Goal: Task Accomplishment & Management: Complete application form

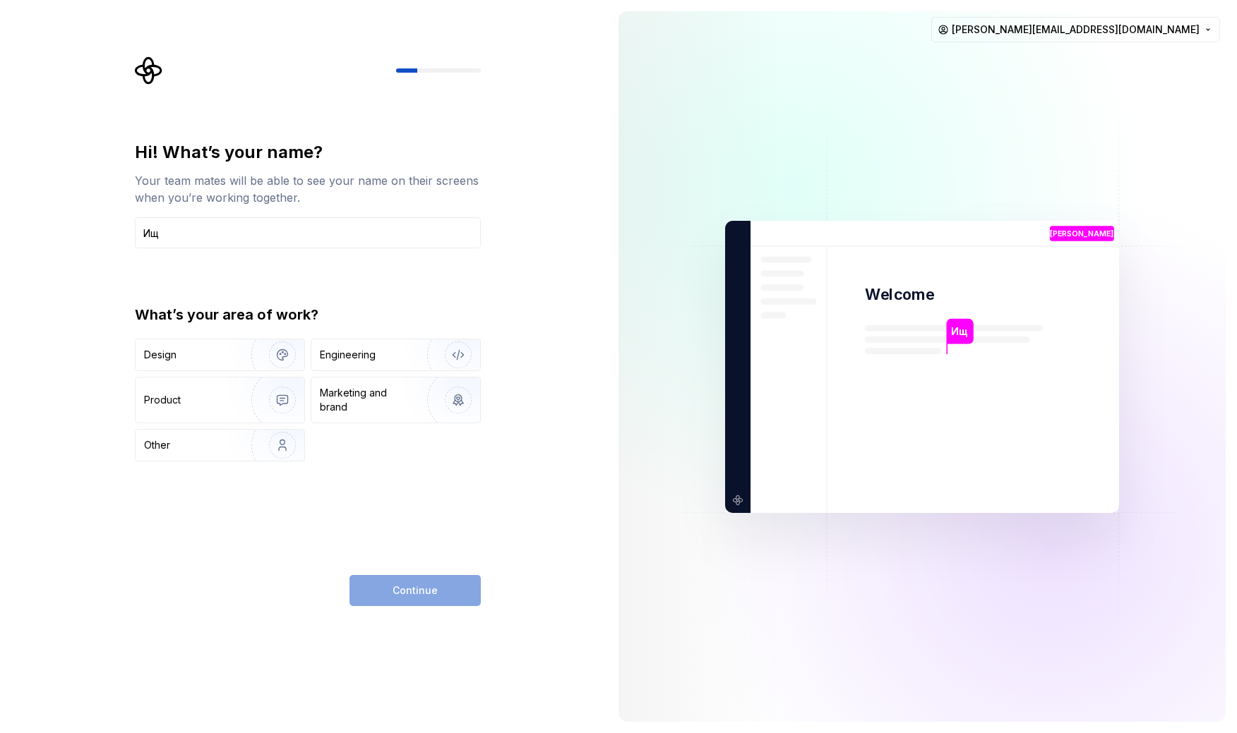
type input "[PERSON_NAME]"
type input "Boris"
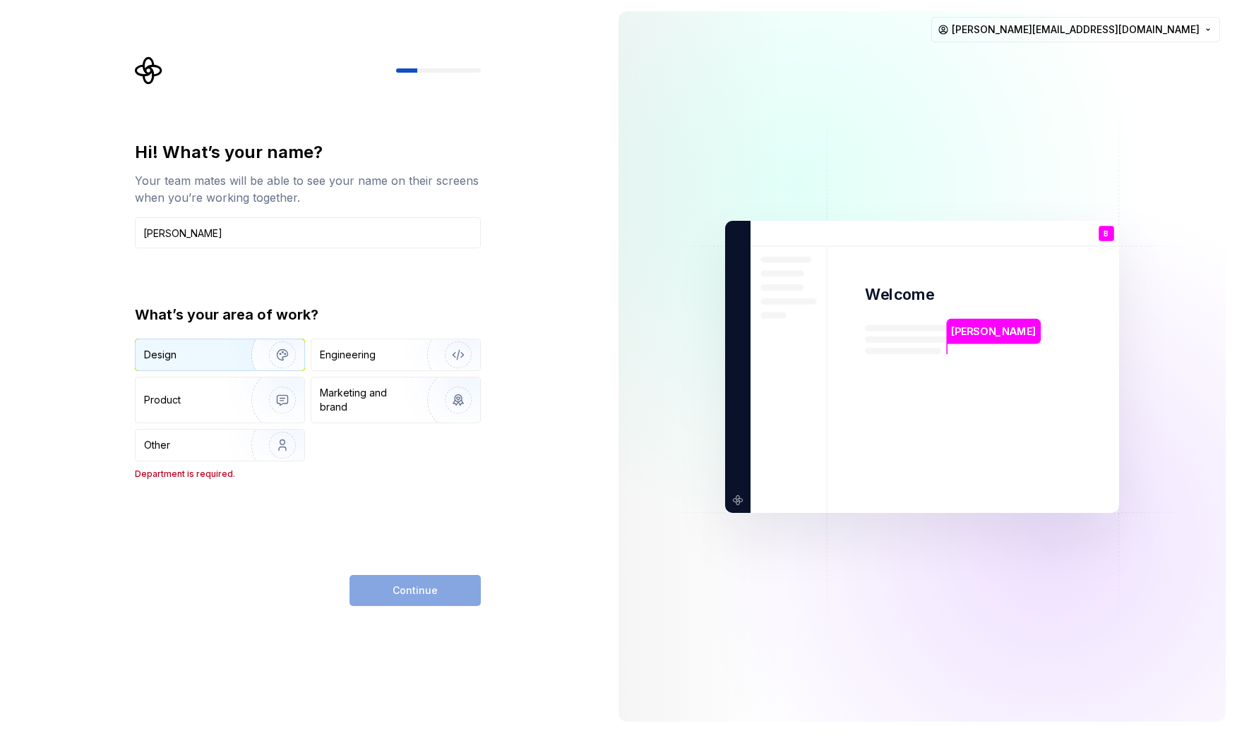
click at [182, 352] on div "Design" at bounding box center [188, 355] width 89 height 14
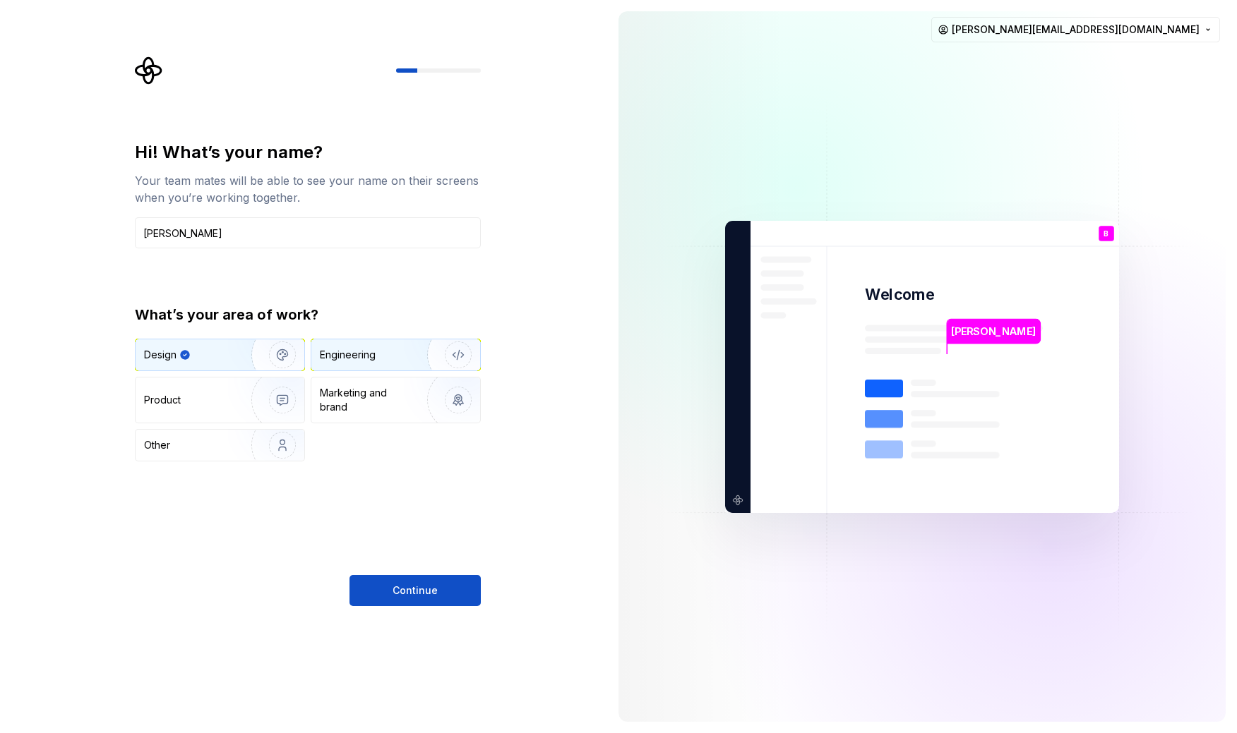
click at [351, 360] on div "Engineering" at bounding box center [348, 355] width 56 height 14
click at [212, 349] on div "Design" at bounding box center [188, 355] width 89 height 14
click at [391, 588] on button "Continue" at bounding box center [414, 590] width 131 height 31
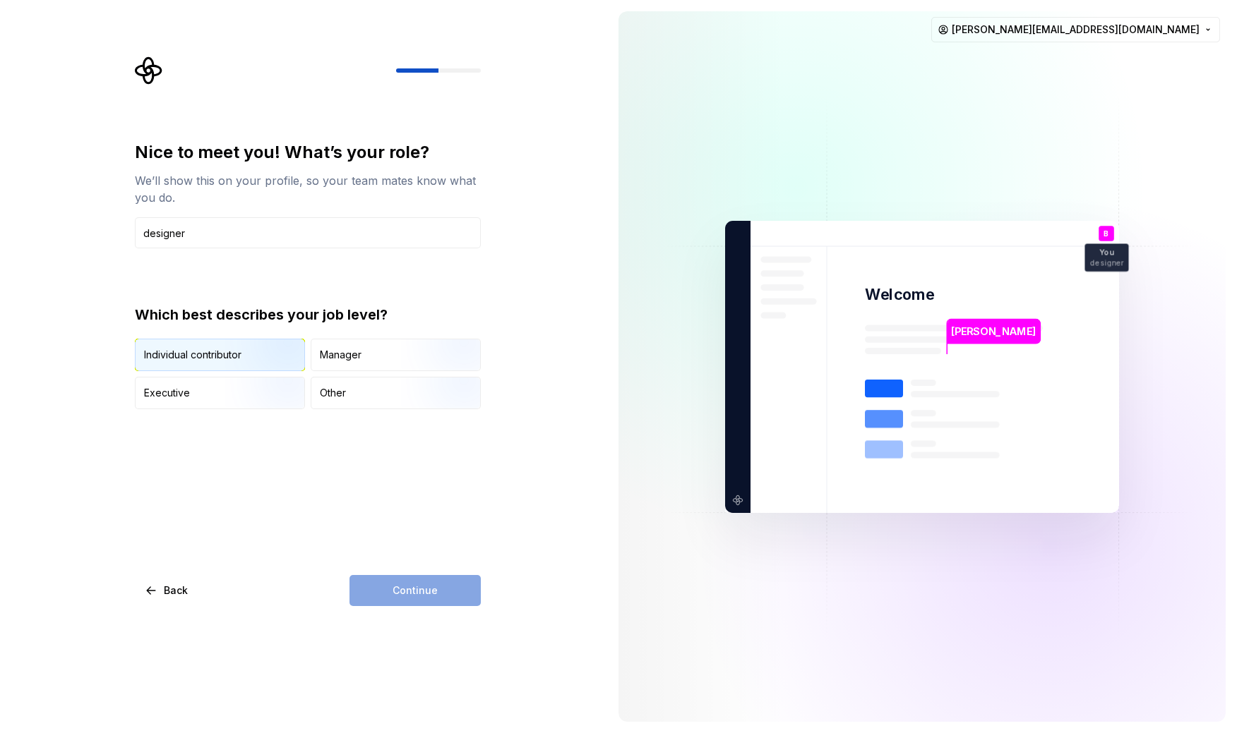
type input "designer"
click at [251, 356] on img "button" at bounding box center [270, 372] width 90 height 95
click at [415, 593] on span "Continue" at bounding box center [415, 591] width 45 height 14
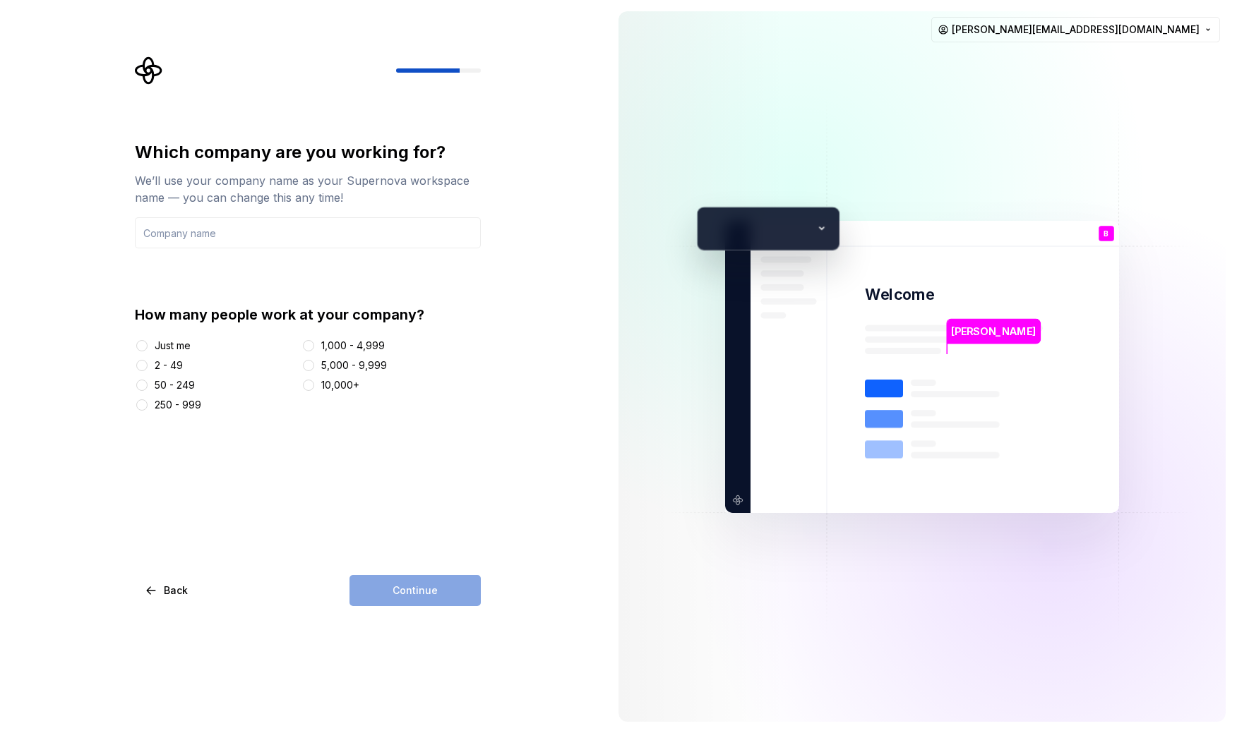
click at [186, 357] on div "Just me 2 - 49 50 - 249 250 - 999 1,000 - 4,999 5,000 - 9,999 10,000+" at bounding box center [308, 375] width 346 height 73
click at [159, 377] on div "Just me 2 - 49 50 - 249 250 - 999 1,000 - 4,999 5,000 - 9,999 10,000+" at bounding box center [308, 375] width 346 height 73
click at [162, 365] on div "2 - 49" at bounding box center [169, 366] width 28 height 14
click at [148, 365] on button "2 - 49" at bounding box center [141, 365] width 11 height 11
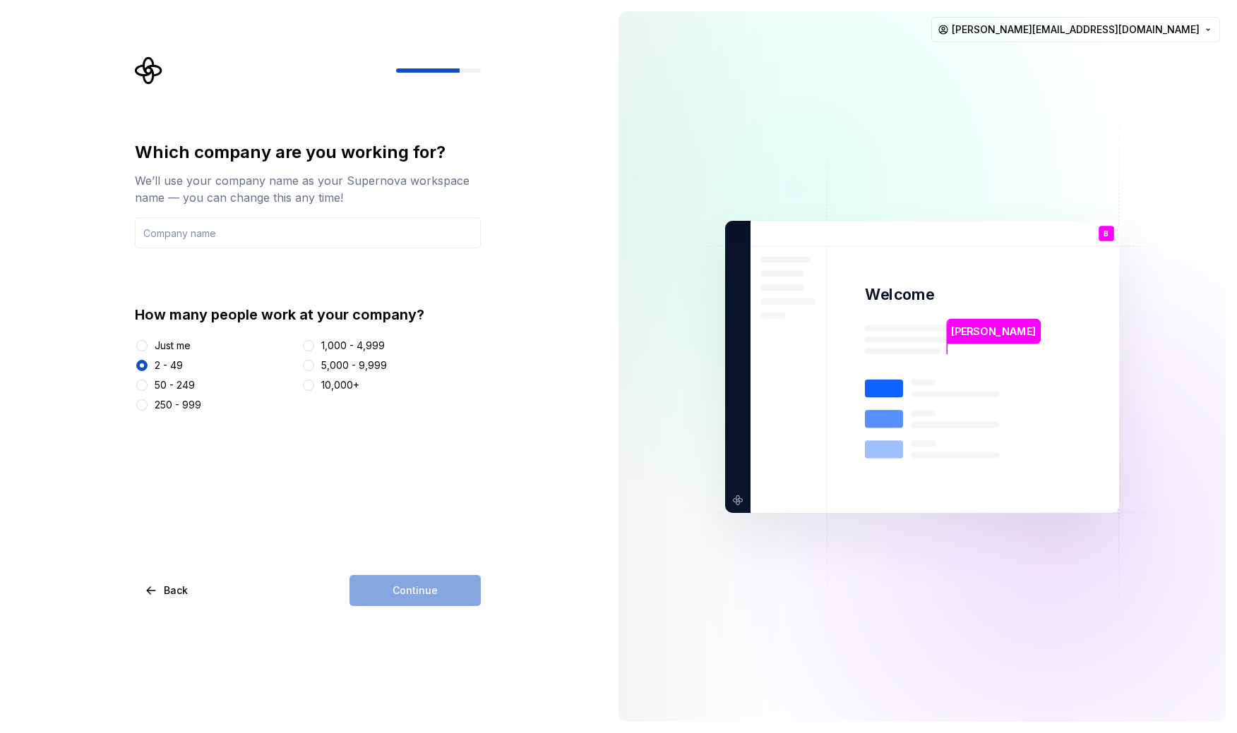
click at [420, 615] on div "Which company are you working for? We’ll use your company name as your Supernov…" at bounding box center [303, 366] width 607 height 733
click at [253, 226] on input "text" at bounding box center [308, 232] width 346 height 31
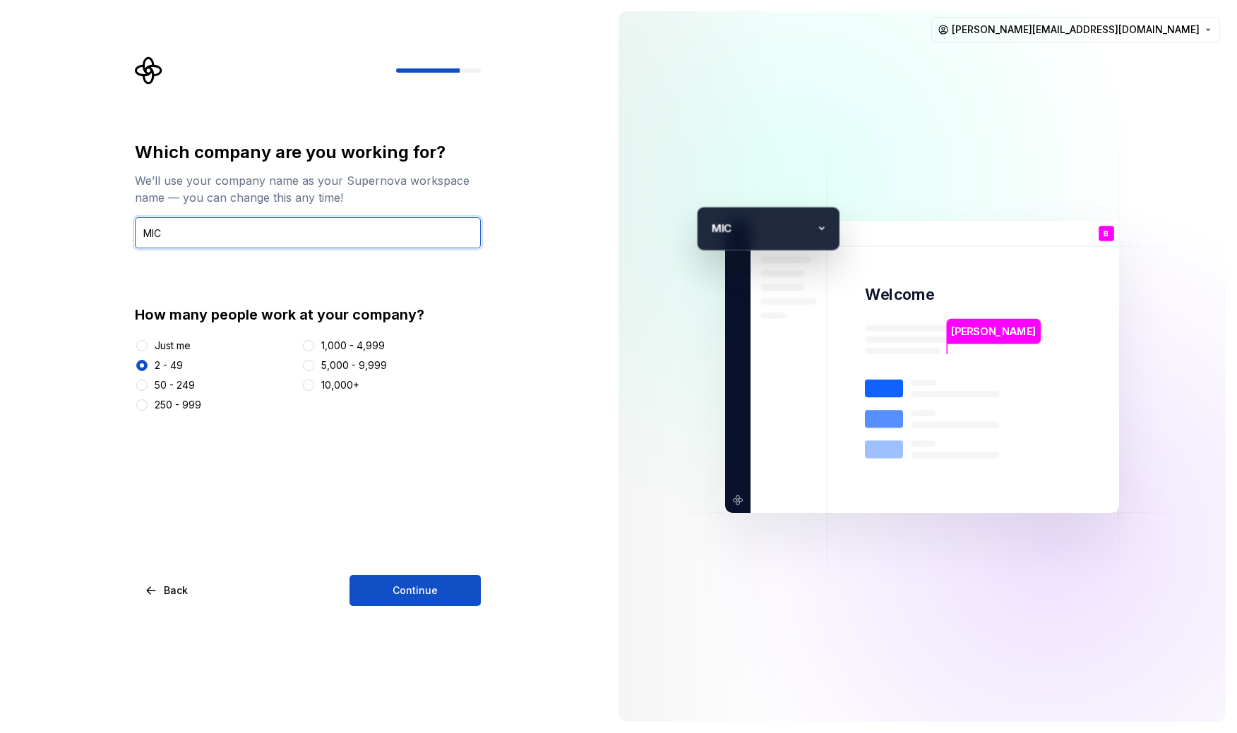
type input "MIC"
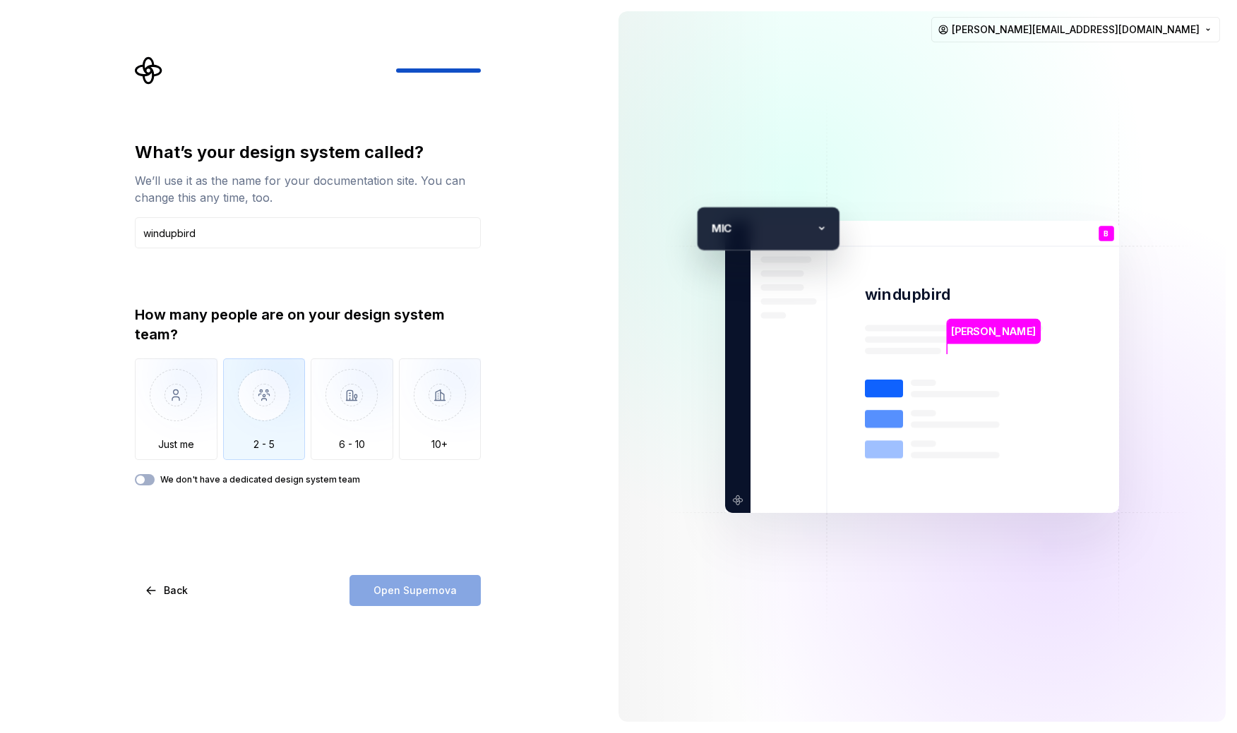
type input "windupbird"
click at [270, 436] on img "button" at bounding box center [264, 406] width 83 height 95
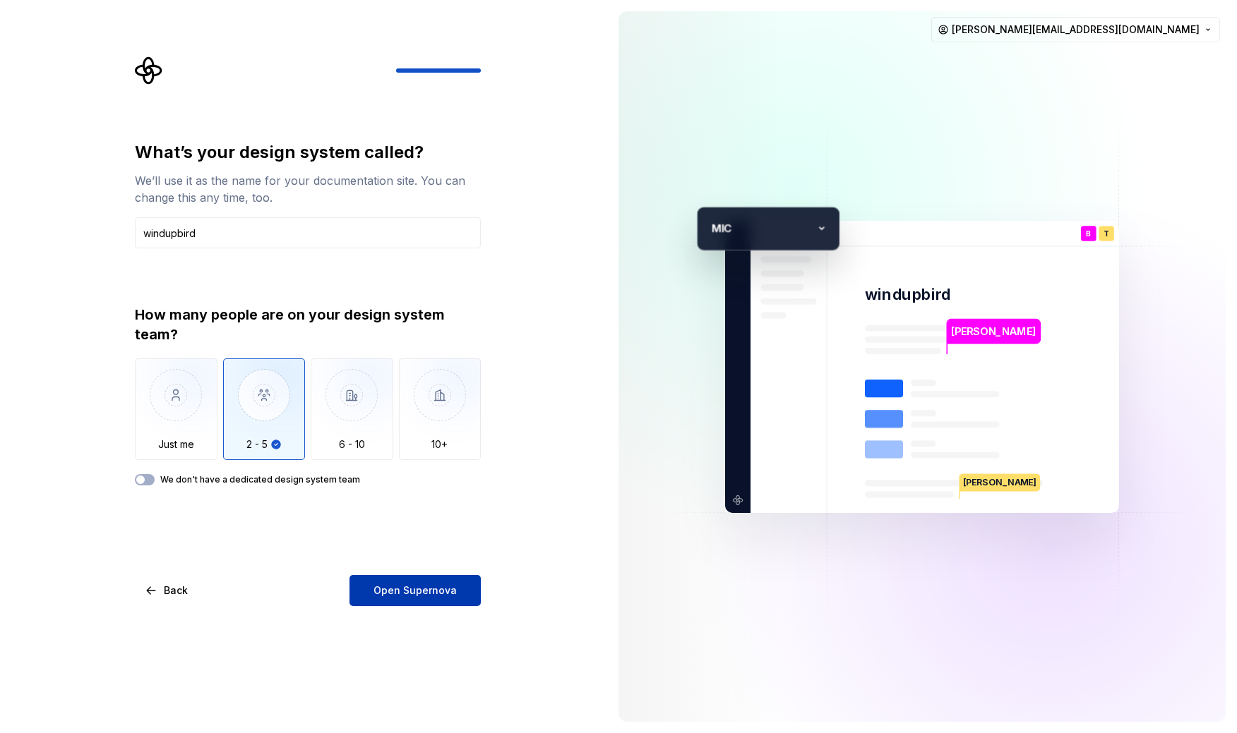
click at [459, 589] on button "Open Supernova" at bounding box center [414, 590] width 131 height 31
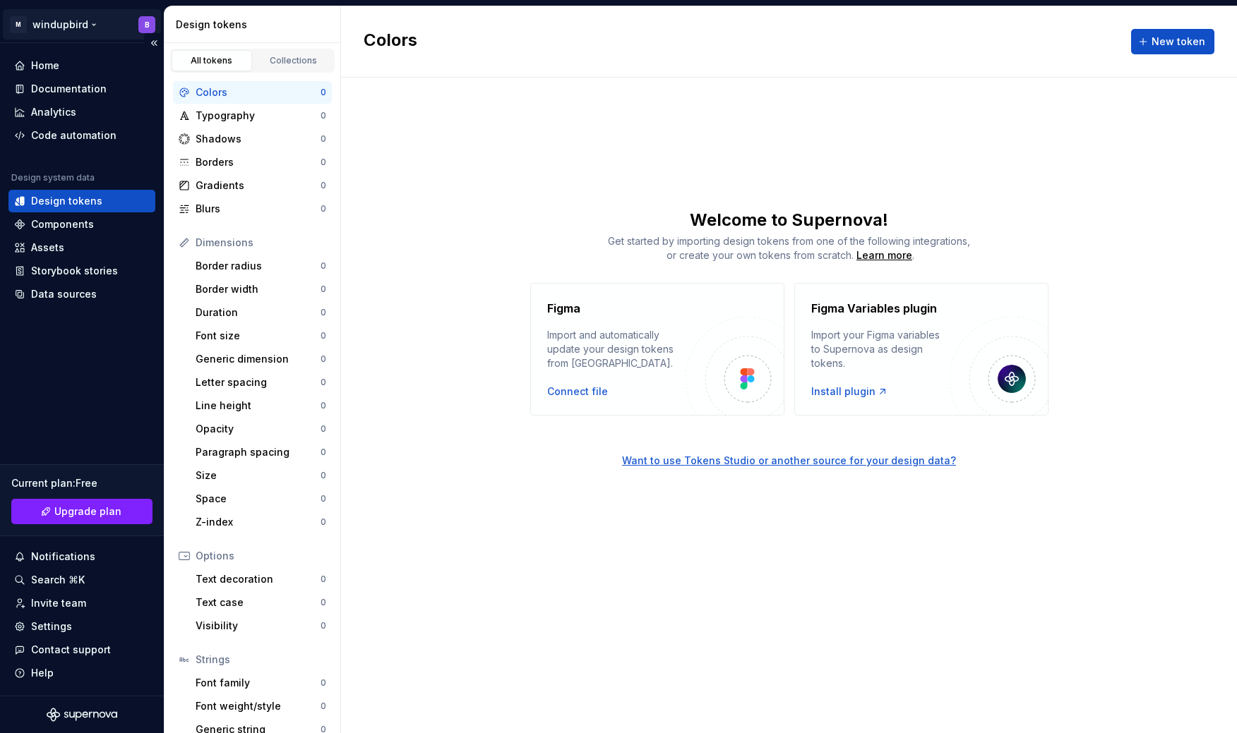
click at [102, 35] on html "M windupbird B Home Documentation Analytics Code automation Design system data …" at bounding box center [618, 366] width 1237 height 733
